Goal: Task Accomplishment & Management: Manage account settings

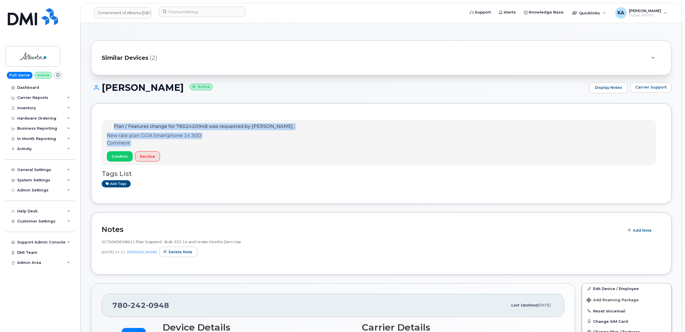
drag, startPoint x: 109, startPoint y: 126, endPoint x: 206, endPoint y: 144, distance: 98.9
click at [206, 144] on div "Plan / Features change for 7802420948 was requested by [PERSON_NAME] . New rate…" at bounding box center [201, 142] width 188 height 38
drag, startPoint x: 205, startPoint y: 144, endPoint x: 187, endPoint y: 133, distance: 21.0
copy div "Plan / Features change for 7802420948 was requested by [PERSON_NAME] . New rate…"
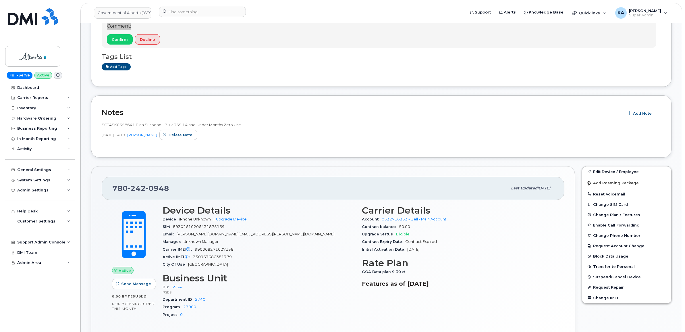
scroll to position [108, 0]
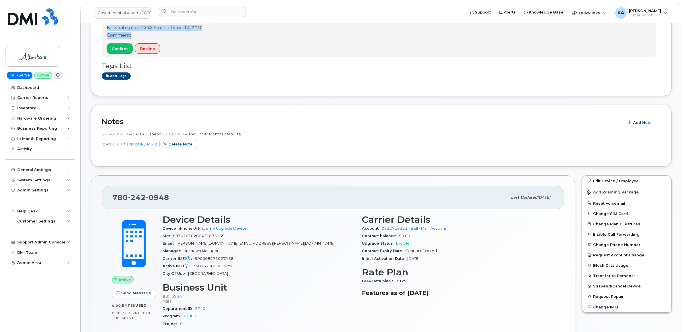
click at [119, 48] on span "Confirm" at bounding box center [120, 48] width 16 height 5
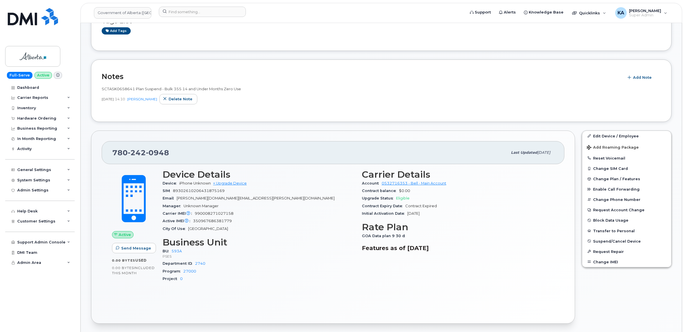
drag, startPoint x: 110, startPoint y: 152, endPoint x: 459, endPoint y: 260, distance: 365.7
click at [459, 260] on div "780 242 0948 Last updated Aug 18, 2025 Active Send Message 0.00 Bytes  used 0.0…" at bounding box center [333, 226] width 484 height 193
copy div "780 242 0948 Last updated Aug 18, 2025 Active Send Message 0.00 Bytes  used 0.0…"
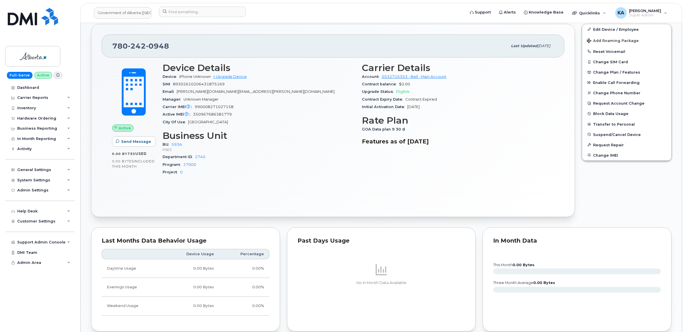
scroll to position [215, 0]
click at [35, 220] on span "Customer Settings" at bounding box center [36, 221] width 38 height 4
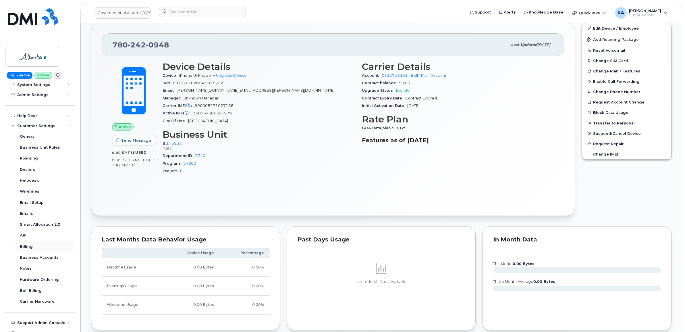
scroll to position [108, 0]
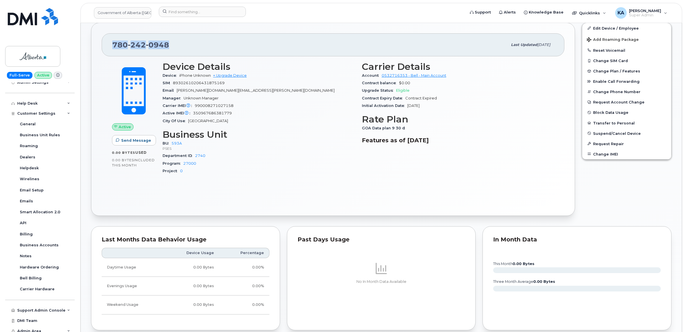
drag, startPoint x: 173, startPoint y: 46, endPoint x: 110, endPoint y: 45, distance: 63.2
click at [110, 45] on div "780 242 0948 Last updated Aug 18, 2025" at bounding box center [333, 44] width 463 height 23
drag, startPoint x: 110, startPoint y: 45, endPoint x: 138, endPoint y: 47, distance: 28.5
copy span "780 242 0948"
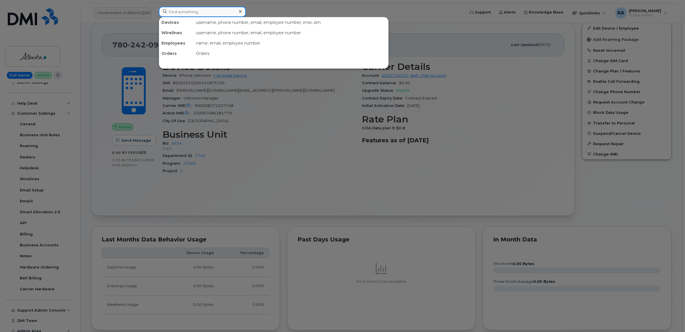
click at [196, 12] on input at bounding box center [202, 12] width 87 height 10
paste input "5873389456"
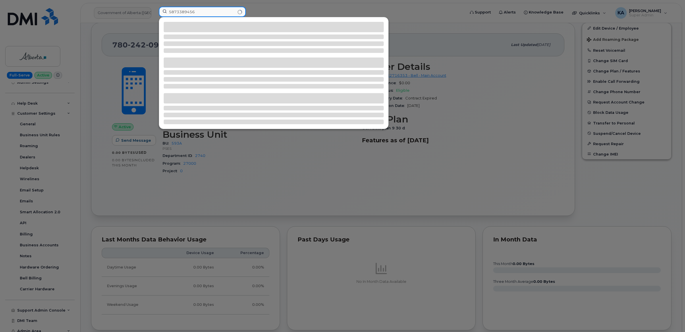
type input "5873389456"
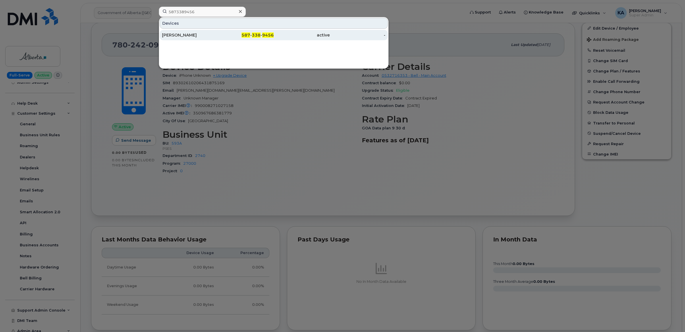
click at [187, 35] on div "Collins Ugochukwu" at bounding box center [190, 35] width 56 height 6
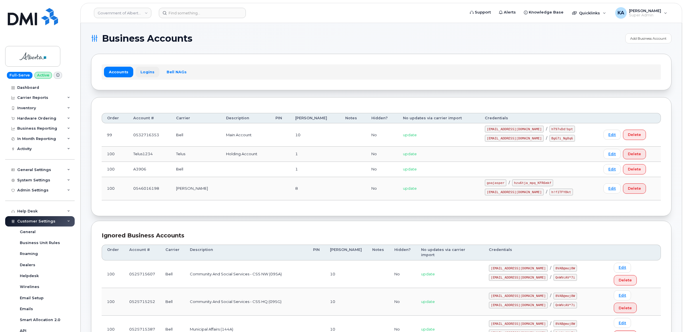
click at [145, 74] on link "Logins" at bounding box center [148, 72] width 24 height 10
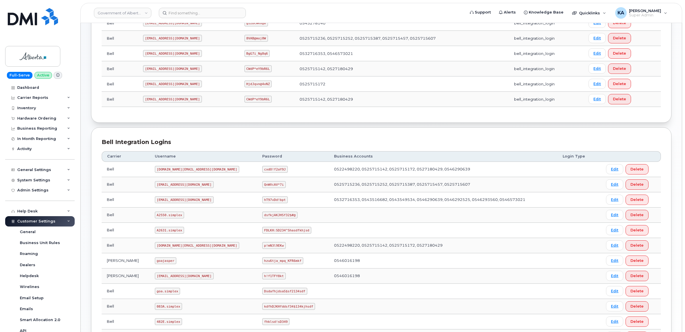
scroll to position [215, 0]
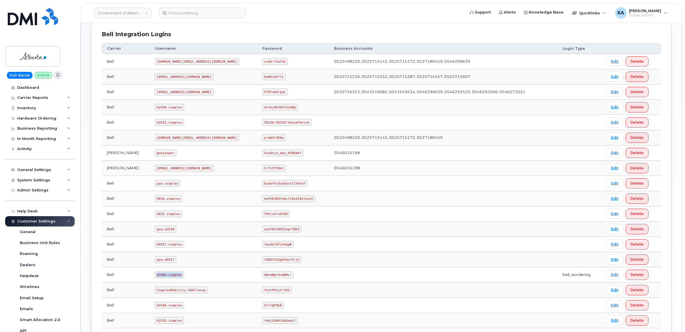
drag, startPoint x: 147, startPoint y: 275, endPoint x: 172, endPoint y: 277, distance: 25.0
click at [172, 277] on code "A3906.simplex" at bounding box center [169, 274] width 29 height 7
drag, startPoint x: 172, startPoint y: 277, endPoint x: 164, endPoint y: 277, distance: 8.0
drag, startPoint x: 164, startPoint y: 277, endPoint x: 324, endPoint y: 298, distance: 160.8
click at [329, 298] on td at bounding box center [443, 289] width 229 height 15
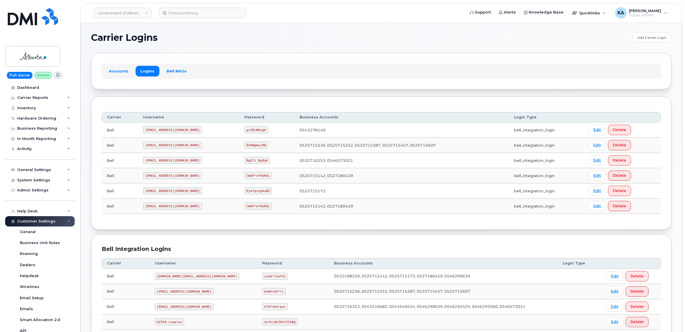
scroll to position [0, 0]
drag, startPoint x: 144, startPoint y: 163, endPoint x: 188, endPoint y: 167, distance: 44.4
click at [188, 167] on td "goa482E2@myserve.ca" at bounding box center [188, 161] width 101 height 15
drag, startPoint x: 188, startPoint y: 167, endPoint x: 174, endPoint y: 163, distance: 14.6
copy code "goa482E2@myserve.ca"
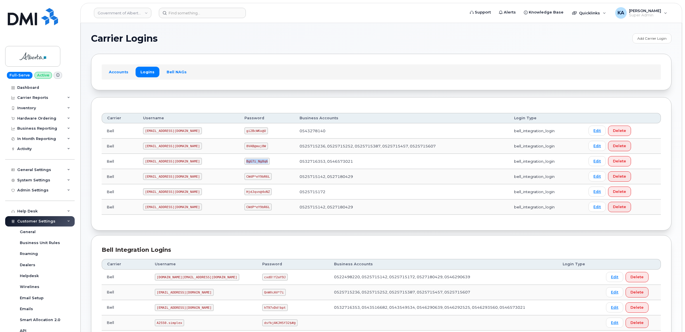
drag, startPoint x: 226, startPoint y: 163, endPoint x: 255, endPoint y: 166, distance: 29.4
click at [255, 166] on td "BgG7i_Ng8q6" at bounding box center [266, 161] width 55 height 15
drag, startPoint x: 255, startPoint y: 166, endPoint x: 244, endPoint y: 162, distance: 12.2
copy code "BgG7i_Ng8q6"
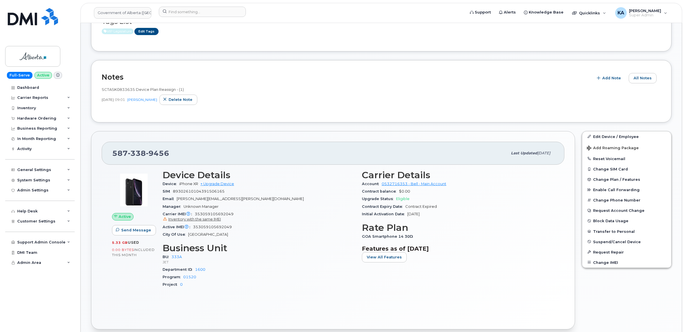
scroll to position [108, 0]
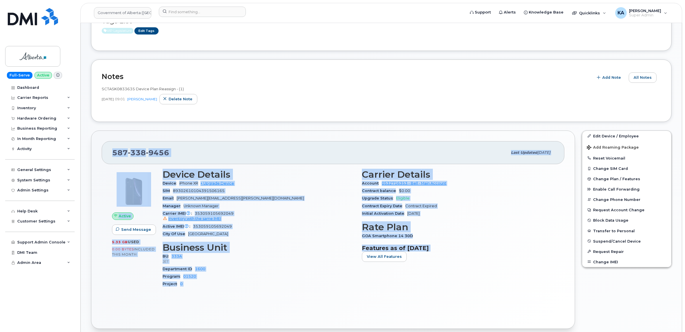
drag, startPoint x: 111, startPoint y: 152, endPoint x: 460, endPoint y: 274, distance: 369.8
click at [460, 276] on div "587 338 9456 Last updated Aug 18, 2025 Active Send Message 5.33 GB  used 0.00 B…" at bounding box center [333, 229] width 484 height 198
copy div "587 338 9456 Last updated Aug 18, 2025 Active Send Message 5.33 GB  used 0.00 B…"
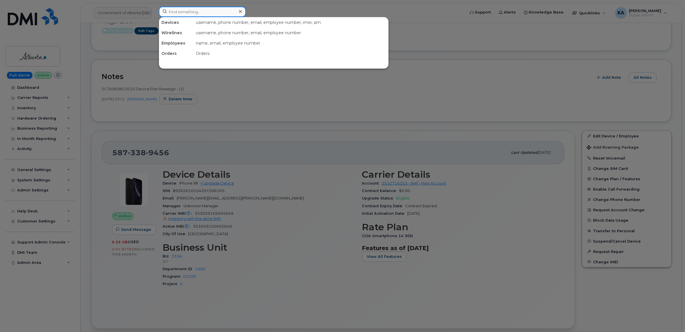
click at [193, 12] on input at bounding box center [202, 12] width 87 height 10
paste input "7802395127"
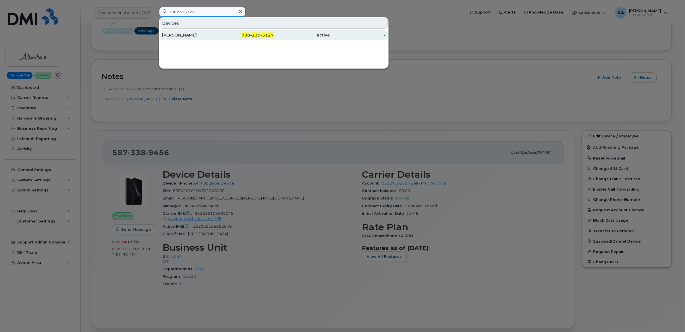
type input "7802395127"
click at [179, 34] on div "Lester Holas" at bounding box center [190, 35] width 56 height 6
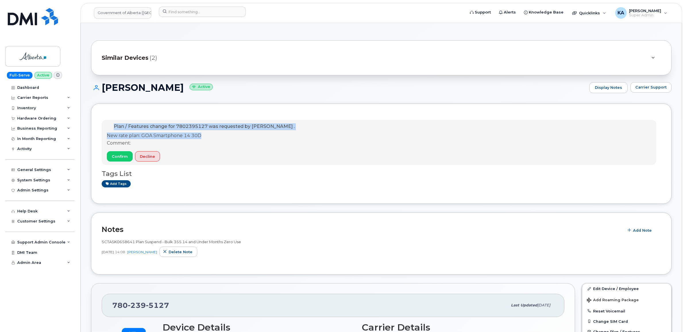
drag, startPoint x: 111, startPoint y: 125, endPoint x: 203, endPoint y: 136, distance: 92.0
click at [203, 136] on div "Plan / Features change for 7802395127 was requested by Susannah Parlee . New ra…" at bounding box center [201, 142] width 188 height 38
drag, startPoint x: 203, startPoint y: 136, endPoint x: 192, endPoint y: 136, distance: 10.9
copy div "Plan / Features change for 7802395127 was requested by Susannah Parlee . New ra…"
click at [118, 154] on span "Confirm" at bounding box center [120, 156] width 16 height 5
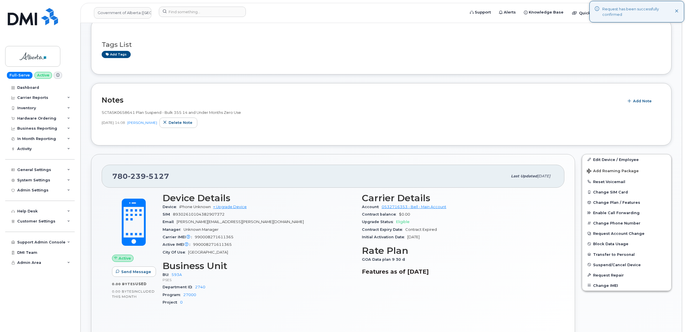
scroll to position [144, 0]
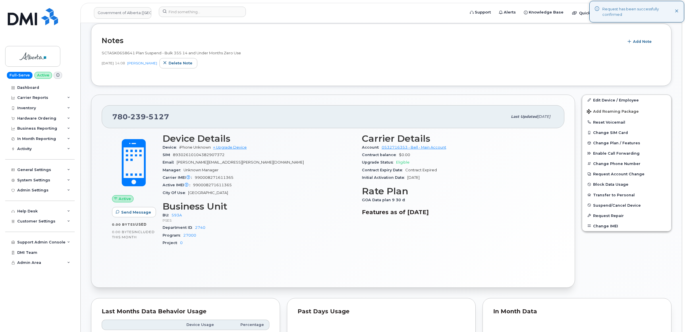
drag, startPoint x: 110, startPoint y: 115, endPoint x: 476, endPoint y: 224, distance: 381.9
click at [476, 224] on div "780 239 5127 Last updated Aug 18, 2025 Active Send Message 0.00 Bytes  used 0.0…" at bounding box center [333, 190] width 484 height 193
copy div "780 239 5127 Last updated Aug 18, 2025 Active Send Message 0.00 Bytes  used 0.0…"
click at [119, 12] on link "Government of Alberta ([GEOGRAPHIC_DATA])" at bounding box center [122, 12] width 57 height 11
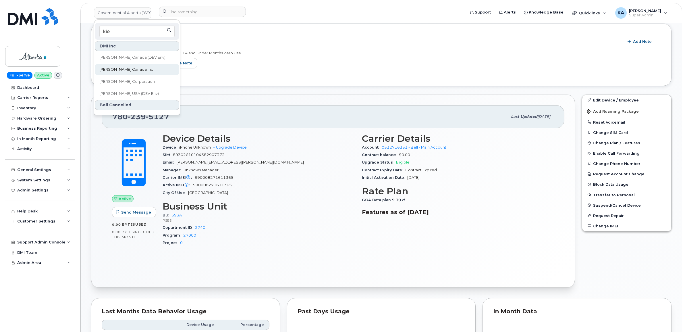
type input "kie"
click at [119, 67] on span "Kiewit Canada Inc" at bounding box center [126, 70] width 54 height 6
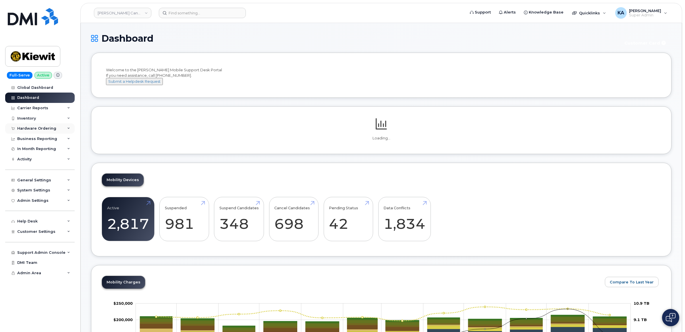
click at [65, 130] on div "Hardware Ordering" at bounding box center [40, 128] width 70 height 10
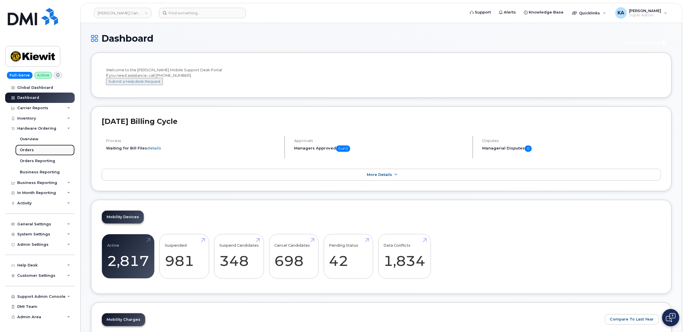
click at [25, 149] on div "Orders" at bounding box center [27, 149] width 14 height 5
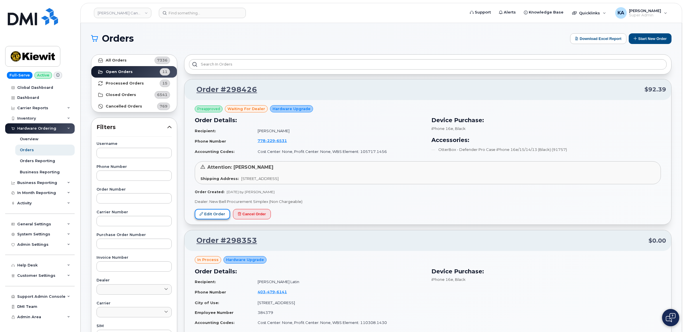
click at [210, 213] on link "Edit Order" at bounding box center [212, 214] width 35 height 11
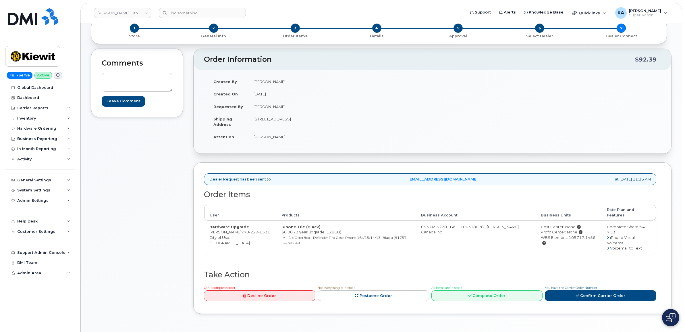
scroll to position [36, 0]
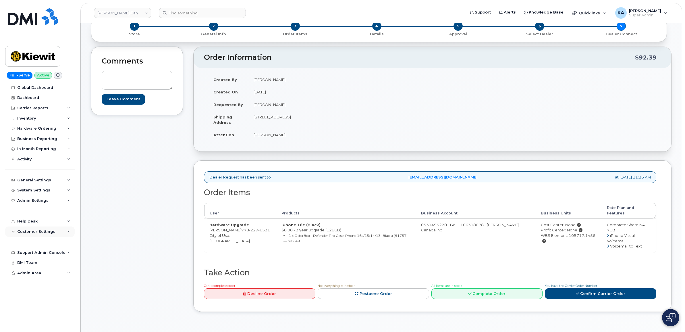
click at [33, 234] on span "Customer Settings" at bounding box center [36, 231] width 38 height 4
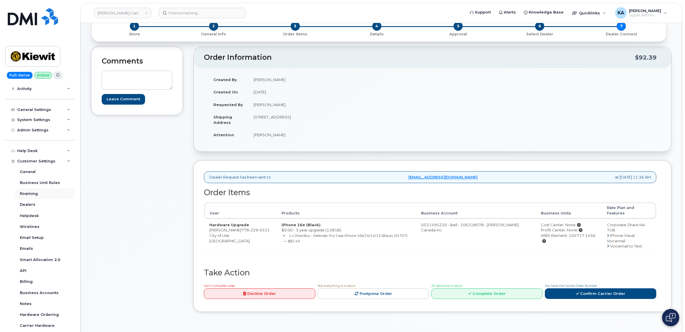
scroll to position [72, 0]
drag, startPoint x: 220, startPoint y: 230, endPoint x: 239, endPoint y: 227, distance: 19.2
click at [239, 227] on td "Hardware Upgrade Dimitrios Budd 778 229 6531 City of Use: Vancouver" at bounding box center [240, 235] width 72 height 34
copy span "778 229 6531"
drag, startPoint x: 250, startPoint y: 118, endPoint x: 290, endPoint y: 119, distance: 39.7
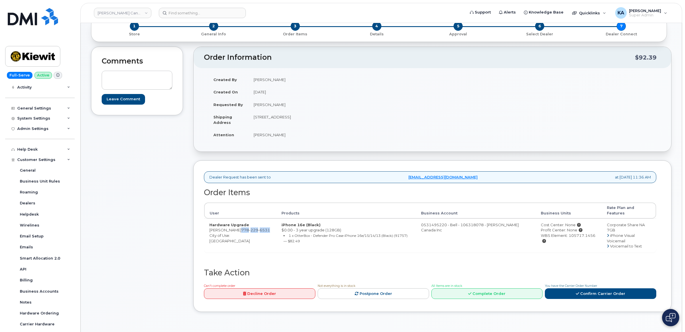
click at [290, 119] on td "1950 Brigantine Dr COQUITLAM BC V3K 7B5 CANADA" at bounding box center [338, 120] width 180 height 18
drag, startPoint x: 290, startPoint y: 119, endPoint x: 288, endPoint y: 117, distance: 3.2
copy td "1950 Brigantine Dr"
drag, startPoint x: 322, startPoint y: 118, endPoint x: 339, endPoint y: 119, distance: 16.7
click at [339, 119] on td "1950 Brigantine Dr COQUITLAM BC V3K 7B5 CANADA" at bounding box center [338, 120] width 180 height 18
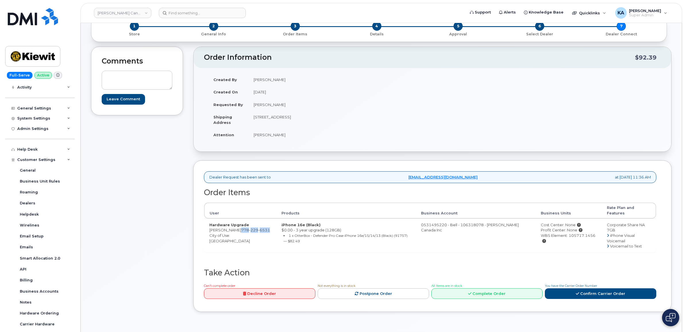
drag, startPoint x: 339, startPoint y: 119, endPoint x: 336, endPoint y: 116, distance: 3.9
copy td "V3K 7B5"
drag, startPoint x: 253, startPoint y: 136, endPoint x: 285, endPoint y: 139, distance: 32.5
click at [285, 139] on td "Dimitrios Budd" at bounding box center [338, 134] width 180 height 13
drag, startPoint x: 285, startPoint y: 138, endPoint x: 278, endPoint y: 136, distance: 7.6
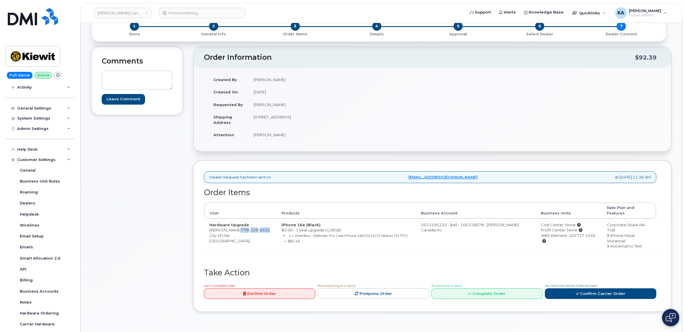
copy td "Dimitrios Budd"
drag, startPoint x: 535, startPoint y: 230, endPoint x: 587, endPoint y: 234, distance: 52.7
click at [587, 234] on div "WBS Element: 105717.1456" at bounding box center [569, 238] width 56 height 11
copy div "WBS Element: 105717.1456"
click at [572, 288] on link "Confirm Carrier Order" at bounding box center [600, 293] width 111 height 11
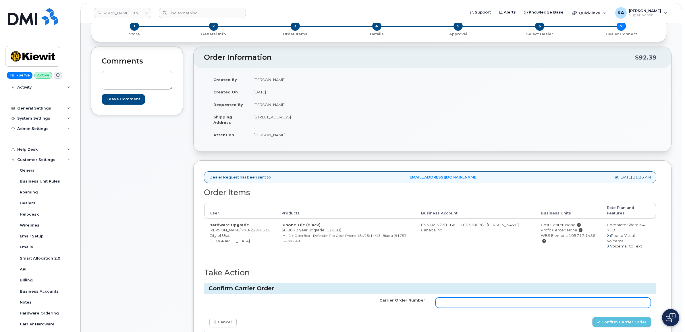
paste input "3006662"
type input "3006662"
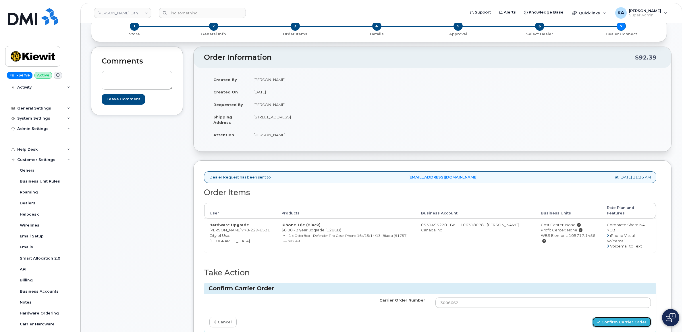
click at [607, 317] on button "Confirm Carrier Order" at bounding box center [621, 322] width 59 height 11
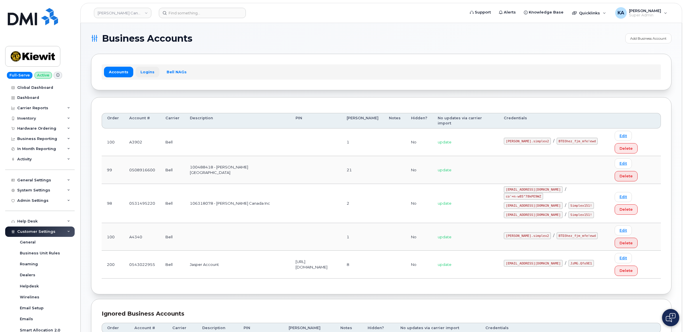
click at [146, 71] on link "Logins" at bounding box center [148, 72] width 24 height 10
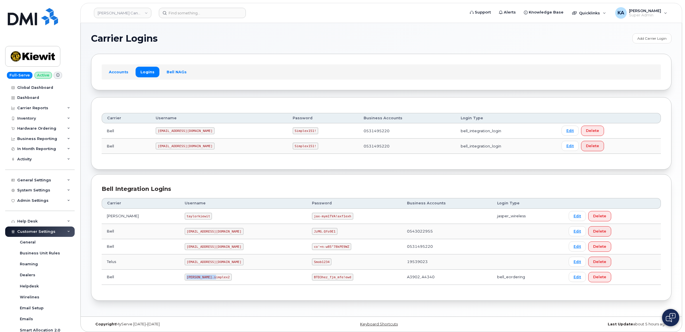
drag, startPoint x: 171, startPoint y: 277, endPoint x: 200, endPoint y: 279, distance: 29.0
click at [200, 279] on code "kiewit.simplex2" at bounding box center [208, 276] width 47 height 7
drag, startPoint x: 200, startPoint y: 279, endPoint x: 194, endPoint y: 278, distance: 6.1
copy code "kiewit.simplex2"
drag, startPoint x: 286, startPoint y: 279, endPoint x: 333, endPoint y: 280, distance: 47.7
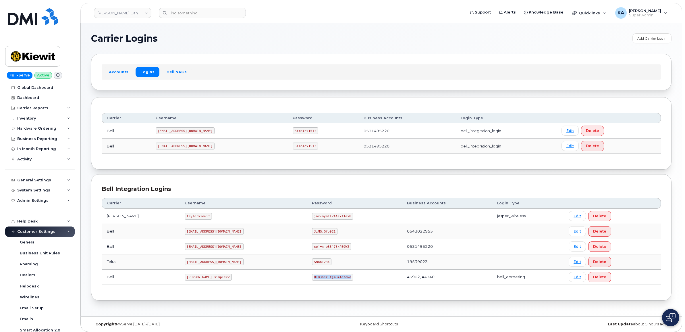
click at [335, 280] on td "BTD3hez_fjm_mfe!ewd" at bounding box center [354, 276] width 95 height 15
drag, startPoint x: 333, startPoint y: 280, endPoint x: 312, endPoint y: 278, distance: 21.4
copy code "BTD3hez_fjm_mfe!ewd"
drag, startPoint x: 159, startPoint y: 147, endPoint x: 202, endPoint y: 146, distance: 42.8
click at [202, 146] on td "PeterKie2@myserve.ca" at bounding box center [218, 145] width 137 height 15
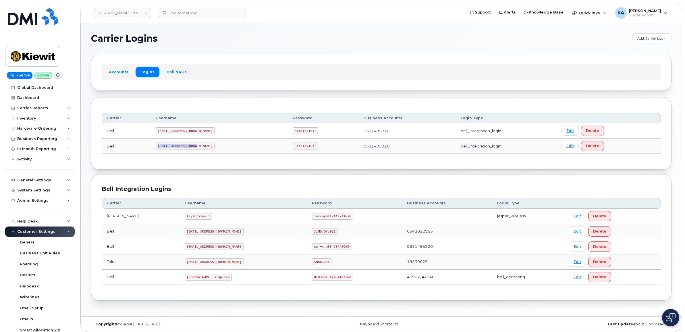
drag, startPoint x: 202, startPoint y: 146, endPoint x: 190, endPoint y: 147, distance: 12.1
copy code "PeterKie2@myserve.ca"
drag, startPoint x: 267, startPoint y: 146, endPoint x: 294, endPoint y: 149, distance: 27.4
click at [294, 149] on td "Simplex151!" at bounding box center [322, 145] width 71 height 15
drag, startPoint x: 294, startPoint y: 149, endPoint x: 282, endPoint y: 146, distance: 11.8
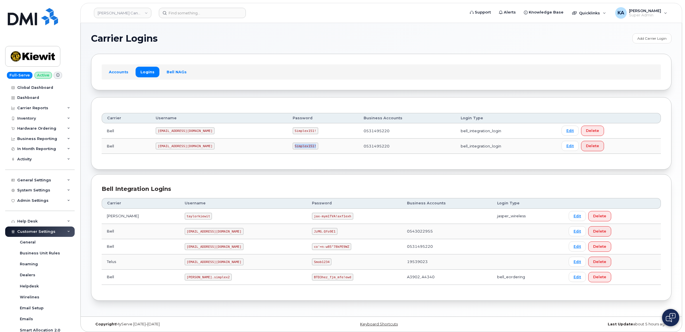
copy code "Simplex151!"
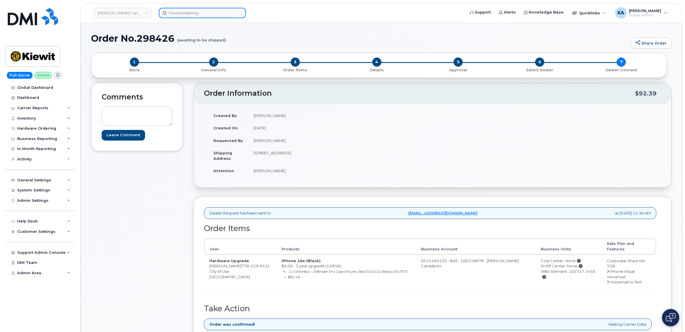
click at [204, 12] on input at bounding box center [202, 13] width 87 height 10
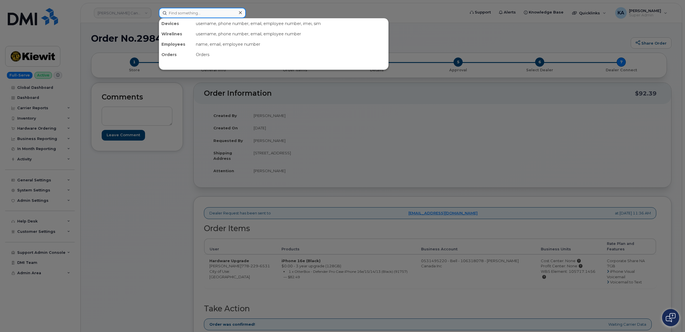
paste input "9022371418"
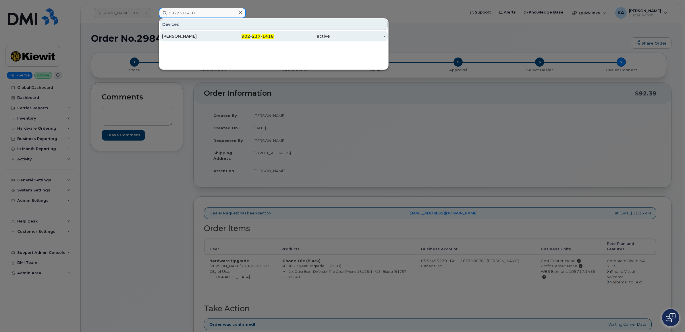
type input "9022371418"
click at [188, 35] on div "[PERSON_NAME]" at bounding box center [190, 36] width 56 height 6
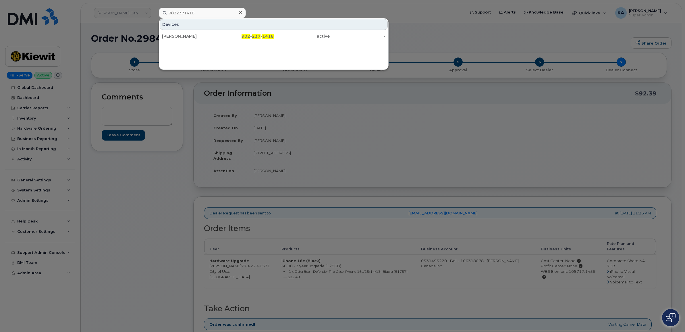
drag, startPoint x: 108, startPoint y: 202, endPoint x: 92, endPoint y: 176, distance: 30.3
click at [108, 202] on div at bounding box center [342, 166] width 685 height 332
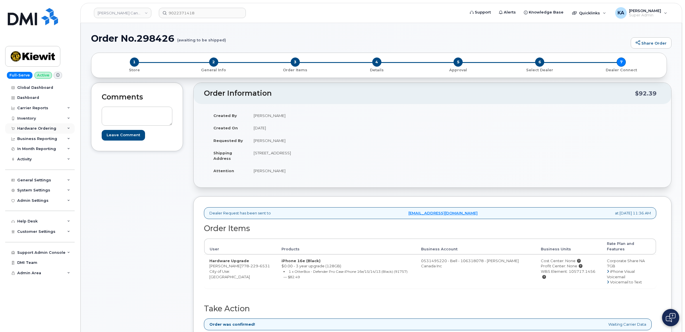
click at [67, 127] on div "Hardware Ordering" at bounding box center [40, 128] width 70 height 10
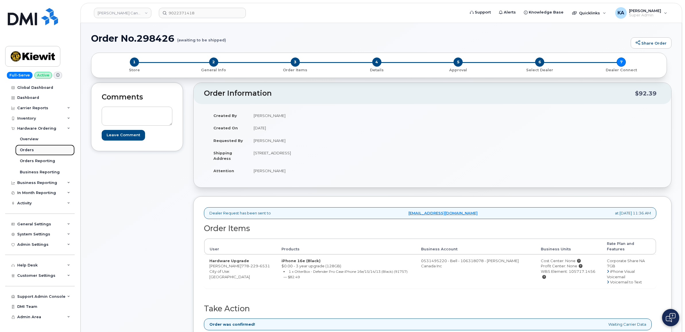
click at [29, 148] on link "Orders" at bounding box center [44, 149] width 59 height 11
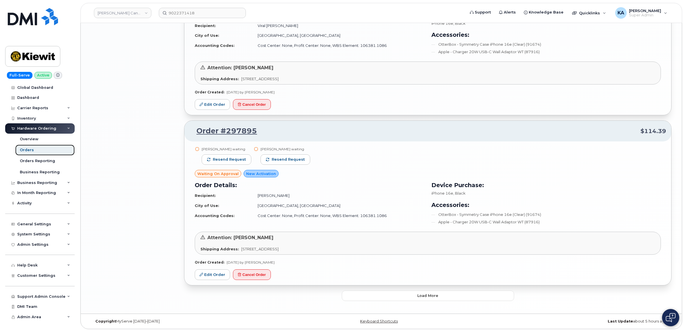
scroll to position [1021, 0]
click at [398, 292] on button "Load more" at bounding box center [428, 295] width 172 height 10
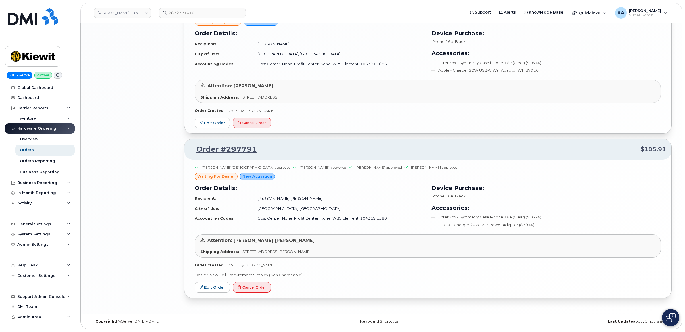
scroll to position [1173, 0]
click at [211, 285] on link "Edit Order" at bounding box center [212, 287] width 35 height 11
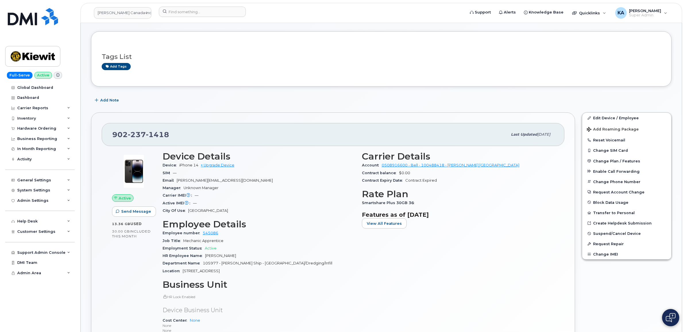
scroll to position [36, 0]
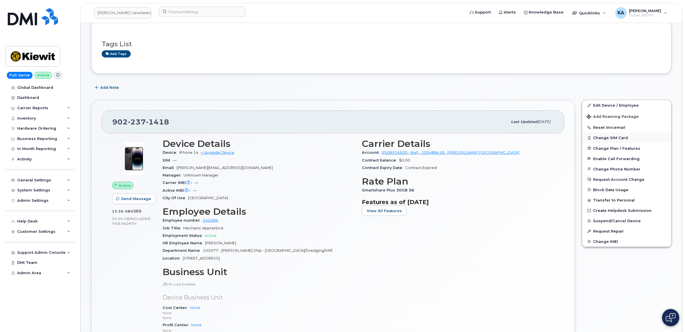
click at [605, 137] on button "Change SIM Card" at bounding box center [626, 137] width 89 height 10
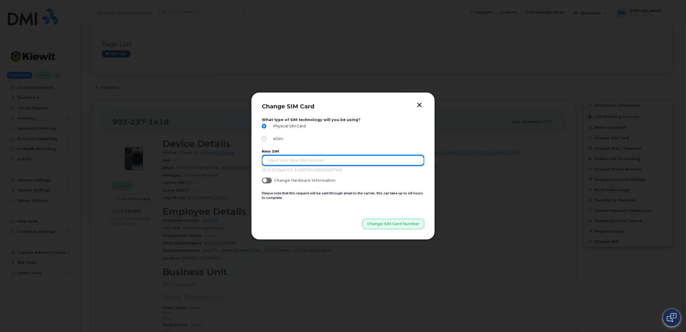
paste input "89302610206002377017"
type input "89302610206002377017"
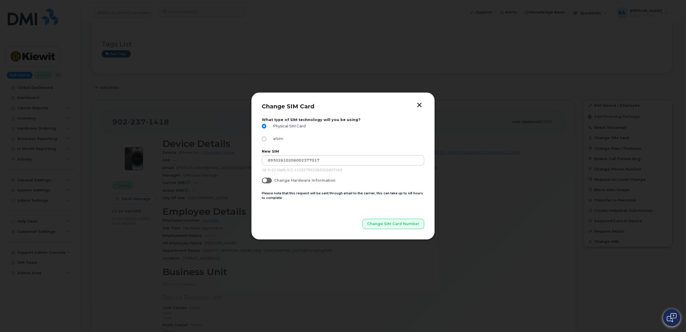
click at [304, 231] on div "Change SIM Card What type of SIM technology will you be using? Physical SIM Car…" at bounding box center [343, 165] width 184 height 147
drag, startPoint x: 259, startPoint y: 105, endPoint x: 286, endPoint y: 170, distance: 70.5
click at [286, 170] on div "Change SIM Card What type of SIM technology will you be using? Physical SIM Car…" at bounding box center [343, 165] width 184 height 147
drag, startPoint x: 286, startPoint y: 170, endPoint x: 290, endPoint y: 175, distance: 6.6
click at [290, 175] on form "What type of SIM technology will you be using? Physical SIM Card eSim New SIM […" at bounding box center [343, 172] width 163 height 111
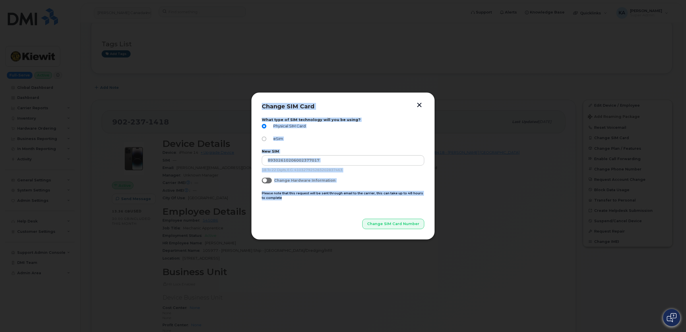
drag, startPoint x: 289, startPoint y: 175, endPoint x: 304, endPoint y: 197, distance: 26.4
click at [304, 197] on div "Change SIM Card What type of SIM technology will you be using? Physical SIM Car…" at bounding box center [343, 166] width 163 height 126
drag, startPoint x: 304, startPoint y: 197, endPoint x: 284, endPoint y: 197, distance: 19.2
copy div "Change SIM Card What type of SIM technology will you be using? Physical SIM Car…"
click at [393, 225] on span "Change SIM Card Number" at bounding box center [394, 223] width 52 height 5
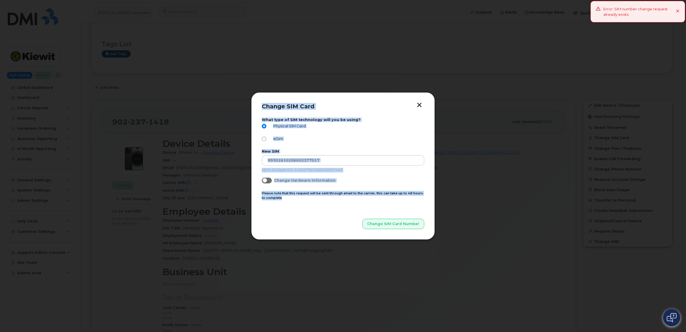
click at [419, 105] on button "button" at bounding box center [419, 106] width 9 height 6
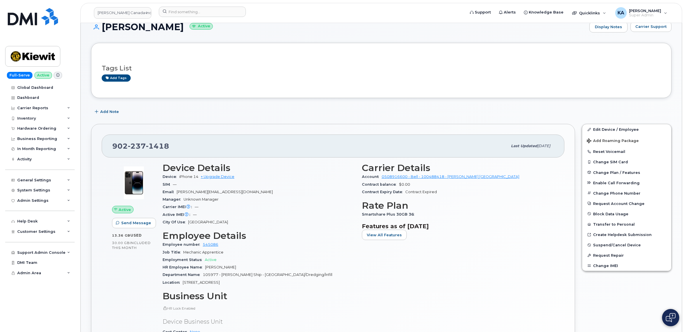
scroll to position [0, 0]
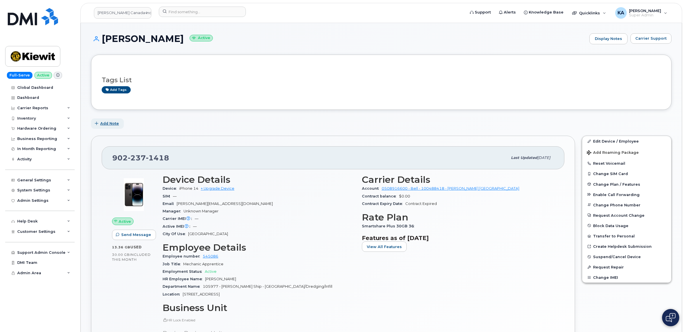
click at [104, 122] on span "Add Note" at bounding box center [109, 123] width 19 height 5
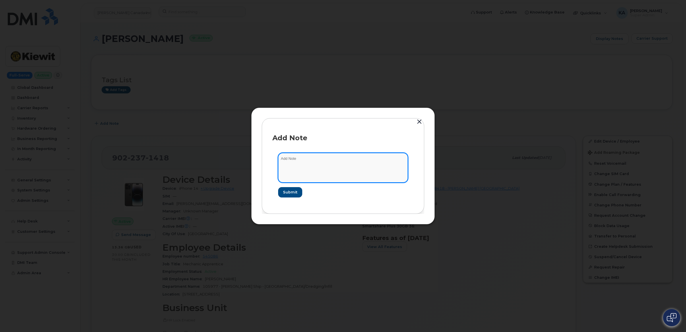
click at [293, 161] on textarea at bounding box center [343, 167] width 130 height 29
type textarea "Tried to make the Sim change request and it said there is already a Sim change …"
click at [293, 193] on span "Submit" at bounding box center [290, 191] width 14 height 5
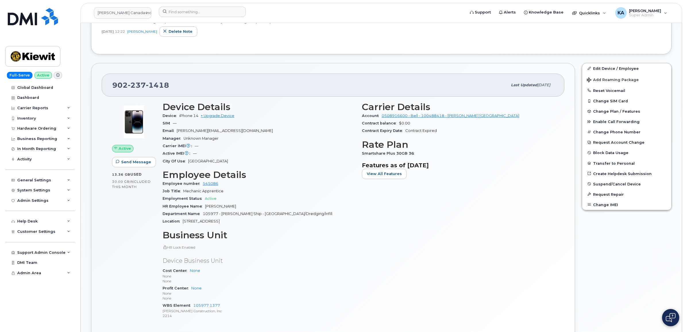
scroll to position [144, 0]
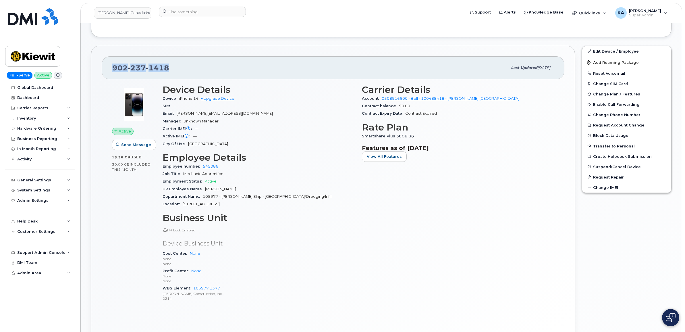
drag, startPoint x: 171, startPoint y: 66, endPoint x: 98, endPoint y: 70, distance: 73.3
click at [98, 70] on div "902 237 1418 Last updated Jul 14, 2025 Active Send Message 13.36 GB  used 30.00…" at bounding box center [333, 194] width 484 height 297
drag, startPoint x: 98, startPoint y: 70, endPoint x: 118, endPoint y: 68, distance: 20.1
copy span "902 237 1418"
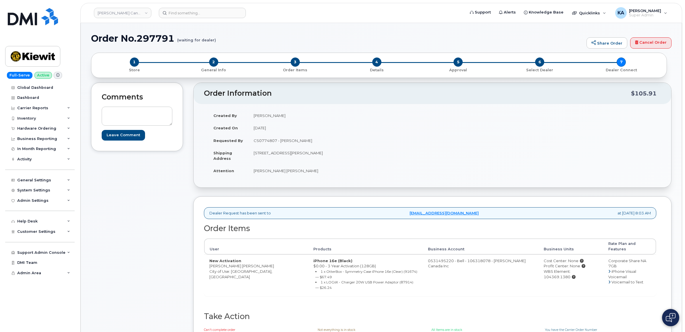
scroll to position [36, 0]
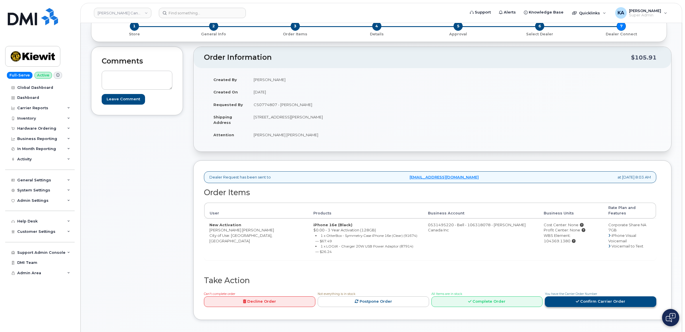
click at [575, 296] on link "Confirm Carrier Order" at bounding box center [600, 301] width 111 height 11
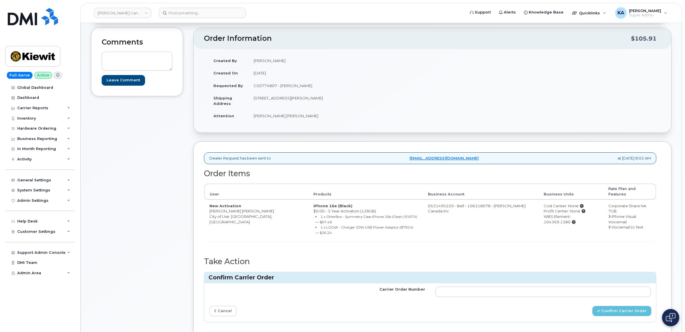
scroll to position [72, 0]
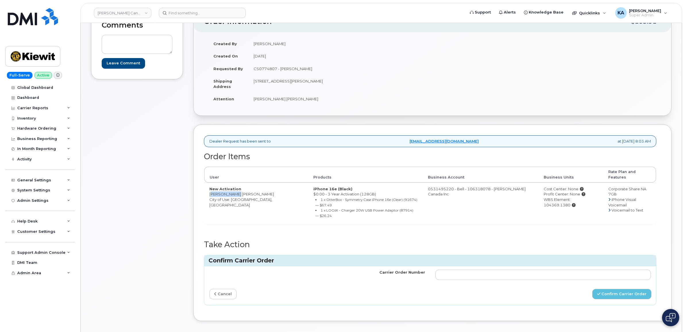
drag, startPoint x: 206, startPoint y: 189, endPoint x: 235, endPoint y: 191, distance: 28.8
click at [235, 191] on td "New Activation Juan Agudelo Guzman City of Use: Ottawa, Ontario" at bounding box center [256, 203] width 104 height 42
drag, startPoint x: 235, startPoint y: 191, endPoint x: 227, endPoint y: 190, distance: 7.8
copy td "Juan Agudelo"
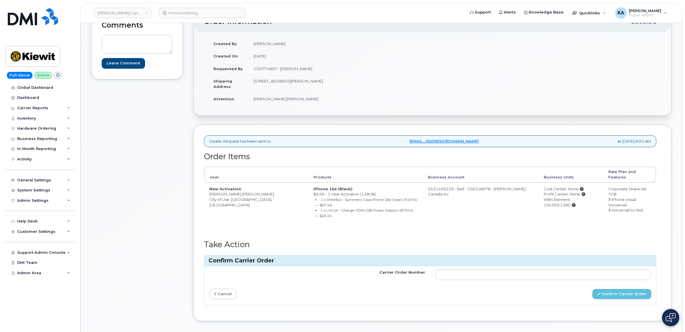
click at [248, 204] on td "New Activation Juan Agudelo Guzman City of Use: Ottawa, Ontario" at bounding box center [256, 203] width 104 height 42
drag, startPoint x: 256, startPoint y: 190, endPoint x: 210, endPoint y: 190, distance: 45.7
click at [210, 190] on td "New Activation Juan Agudelo Guzman City of Use: Ottawa, Ontario" at bounding box center [256, 203] width 104 height 42
copy td "[PERSON_NAME] [PERSON_NAME]"
drag, startPoint x: 253, startPoint y: 82, endPoint x: 280, endPoint y: 82, distance: 27.0
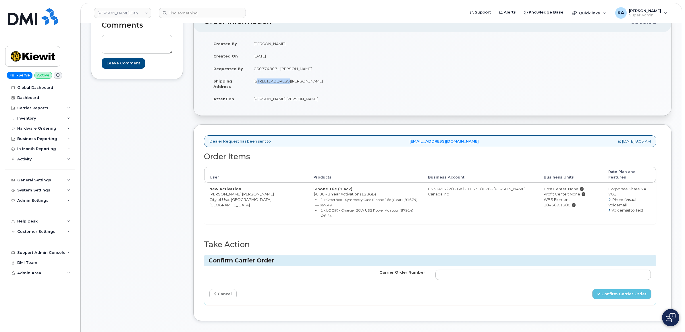
click at [280, 82] on td "[STREET_ADDRESS][PERSON_NAME]" at bounding box center [338, 84] width 180 height 18
drag, startPoint x: 280, startPoint y: 82, endPoint x: 274, endPoint y: 81, distance: 6.7
copy td "899A Ages Dr"
drag, startPoint x: 306, startPoint y: 82, endPoint x: 322, endPoint y: 82, distance: 15.8
click at [322, 82] on td "[STREET_ADDRESS][PERSON_NAME]" at bounding box center [338, 84] width 180 height 18
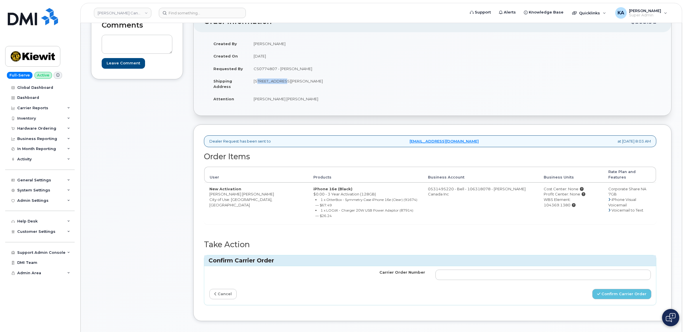
drag, startPoint x: 322, startPoint y: 82, endPoint x: 319, endPoint y: 81, distance: 2.9
copy td "K1G 6L3"
drag, startPoint x: 526, startPoint y: 196, endPoint x: 581, endPoint y: 197, distance: 54.6
click at [581, 197] on td "Cost Center: None Profit Center: None WBS Element: 104369.1380" at bounding box center [571, 203] width 65 height 42
drag, startPoint x: 581, startPoint y: 197, endPoint x: 577, endPoint y: 194, distance: 4.7
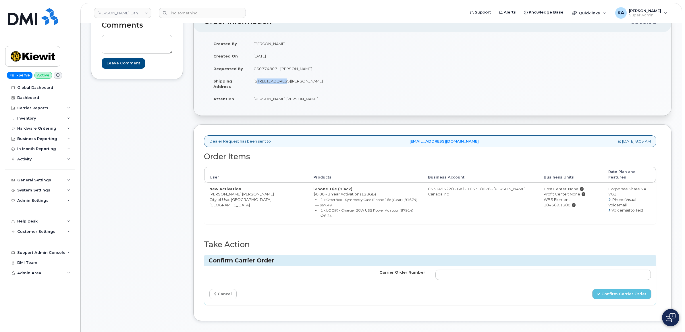
copy div "WBS Element: 104369.1380"
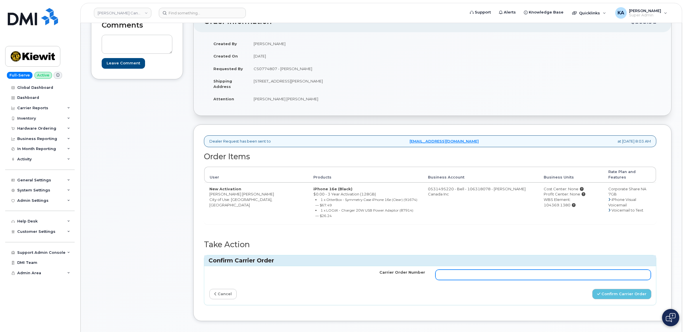
paste input "3006680"
type input "3006680"
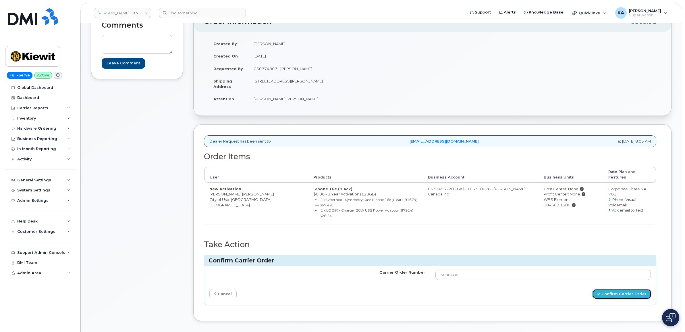
click at [613, 289] on button "Confirm Carrier Order" at bounding box center [621, 294] width 59 height 11
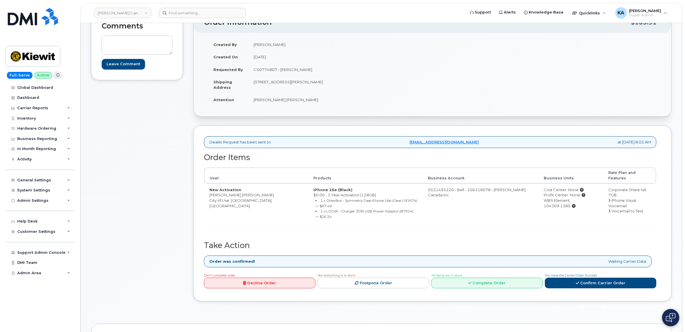
scroll to position [72, 0]
click at [51, 128] on div "Hardware Ordering" at bounding box center [36, 128] width 39 height 5
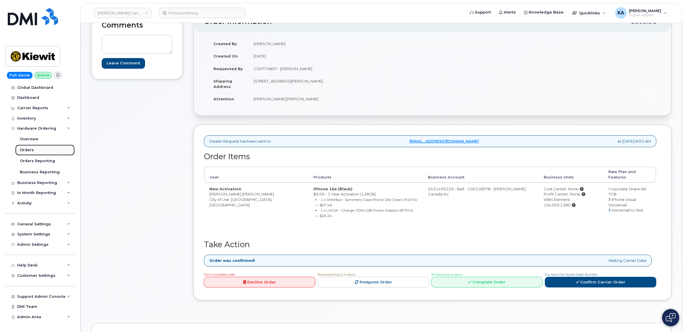
click at [23, 150] on div "Orders" at bounding box center [27, 149] width 14 height 5
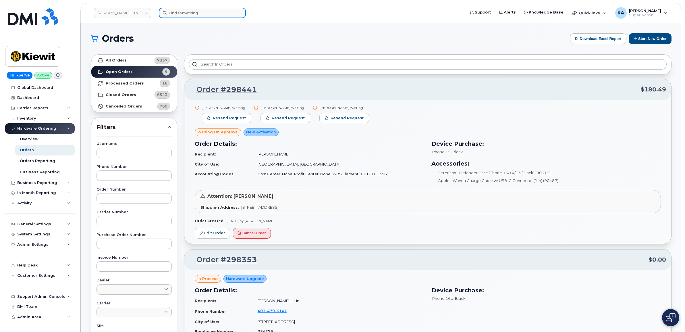
click at [208, 11] on input at bounding box center [202, 13] width 87 height 10
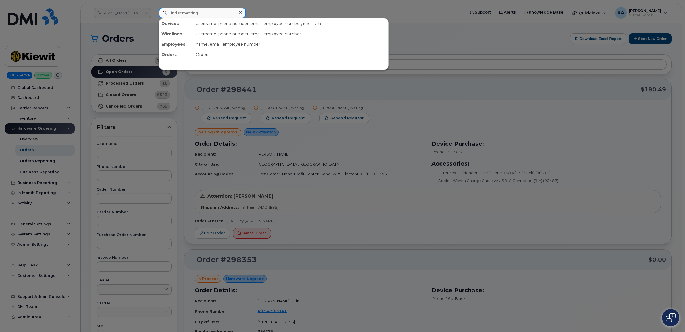
paste input "6394715650"
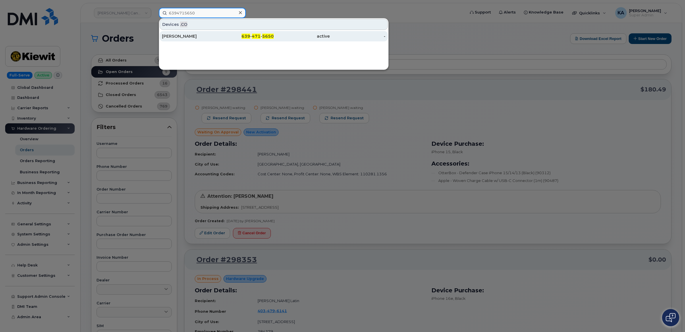
type input "6394715650"
click at [184, 36] on div "[PERSON_NAME]" at bounding box center [190, 36] width 56 height 6
